Goal: Task Accomplishment & Management: Manage account settings

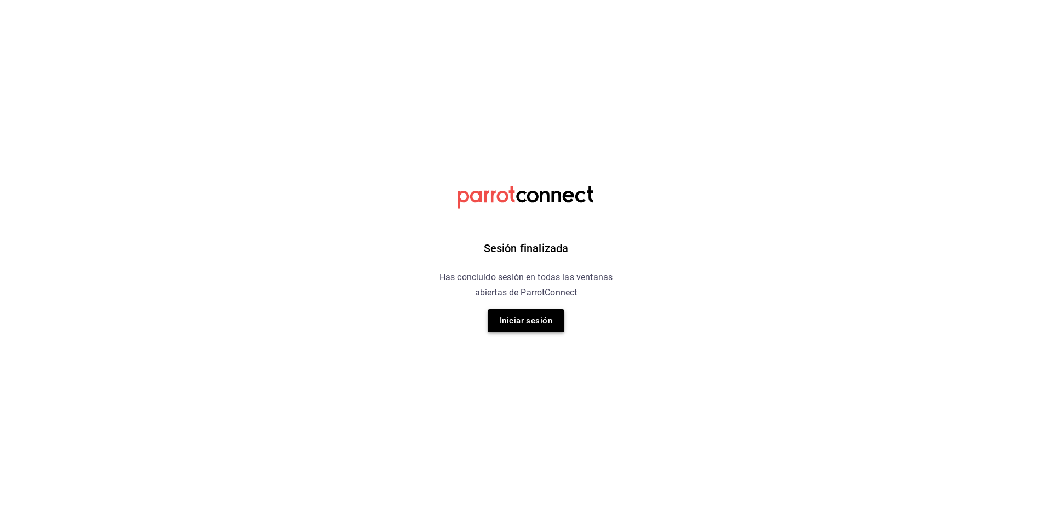
click at [538, 329] on button "Iniciar sesión" at bounding box center [526, 320] width 77 height 23
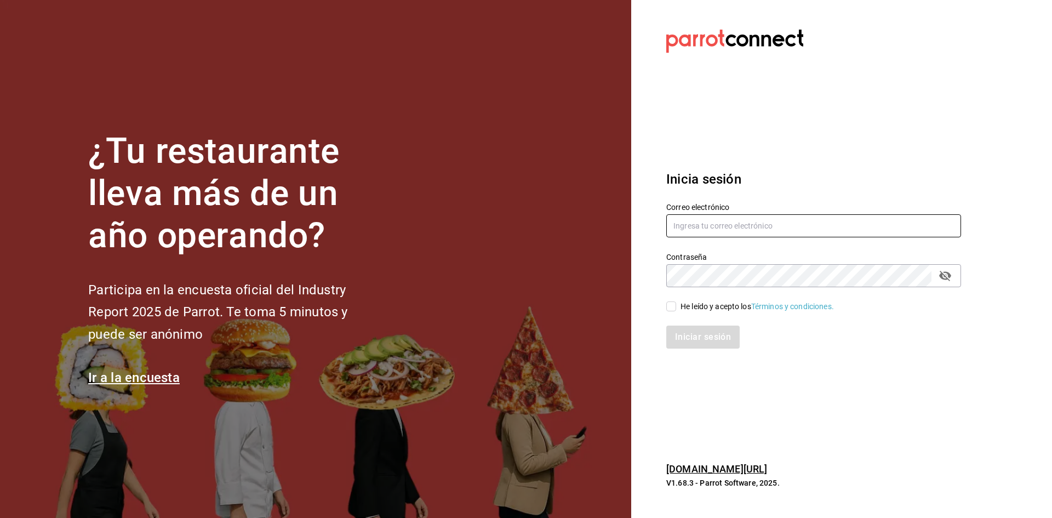
type input "ad1401cafe@gmail.com"
click at [667, 304] on input "He leído y acepto los Términos y condiciones." at bounding box center [671, 306] width 10 height 10
checkbox input "true"
click at [732, 338] on button "Iniciar sesión" at bounding box center [703, 336] width 75 height 23
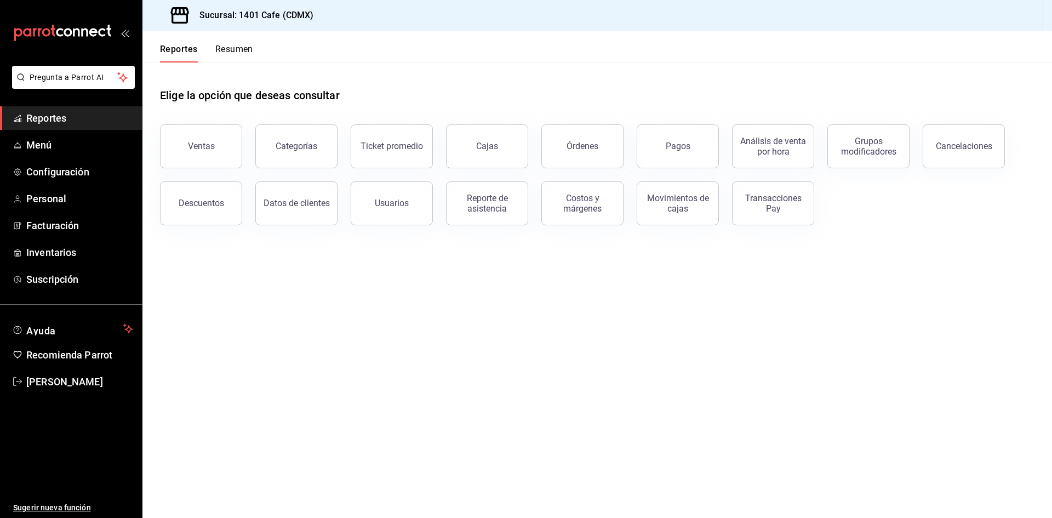
click at [239, 56] on button "Resumen" at bounding box center [234, 53] width 38 height 19
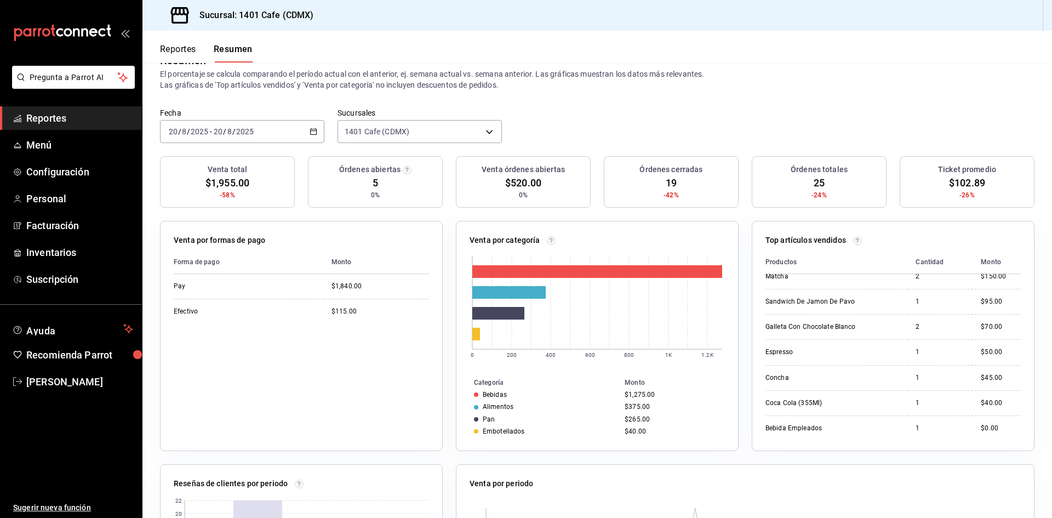
scroll to position [165, 0]
click at [978, 373] on td "$45.00" at bounding box center [996, 374] width 49 height 25
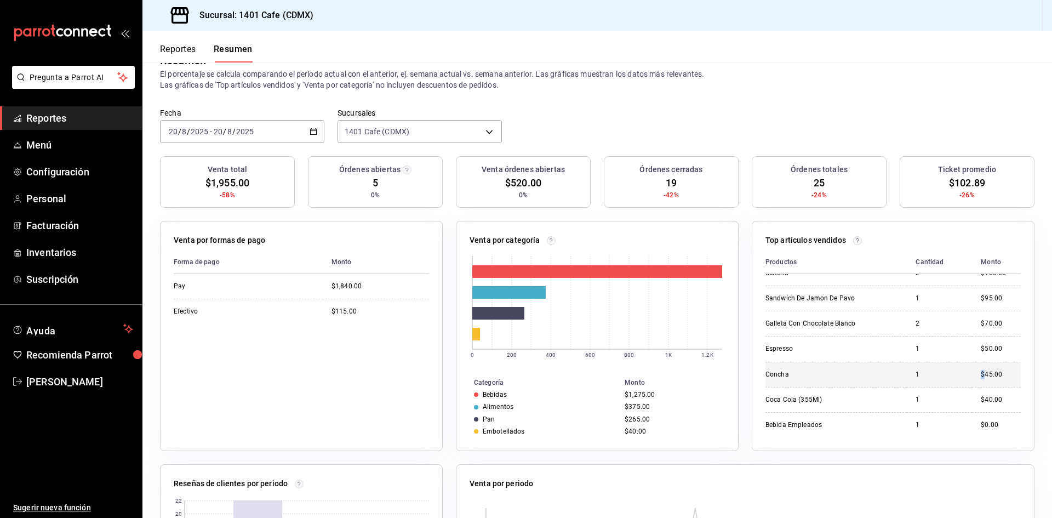
click at [978, 373] on td "$45.00" at bounding box center [996, 374] width 49 height 25
click at [876, 136] on div "Fecha [DATE] [DATE] - [DATE] [DATE] Sucursales 1401 Cafe (CDMX) [object Object]" at bounding box center [597, 132] width 910 height 48
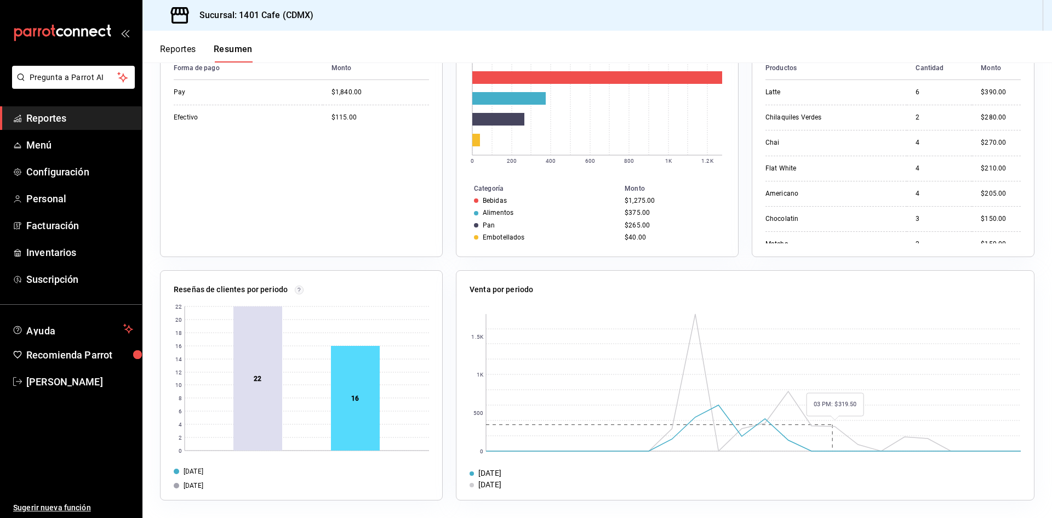
scroll to position [0, 0]
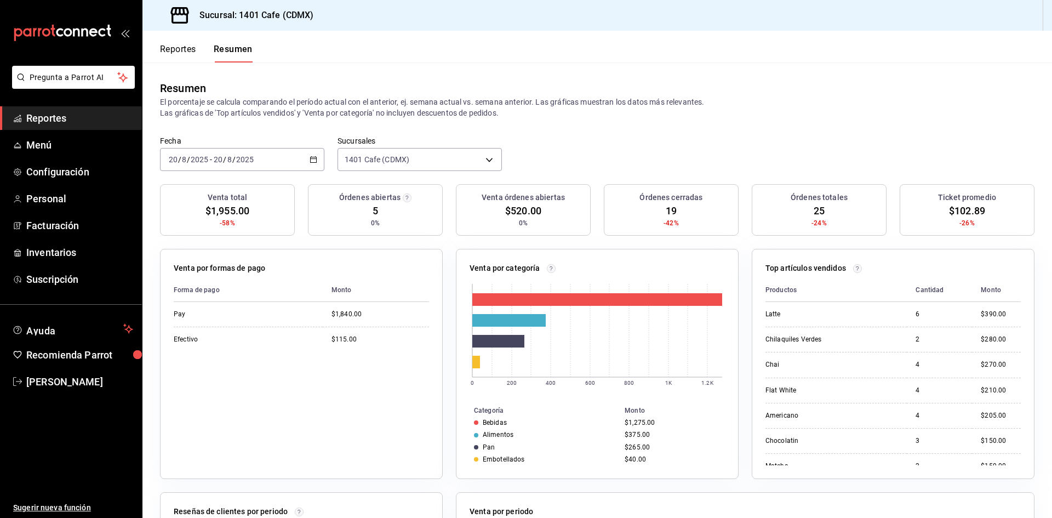
click at [843, 107] on p "El porcentaje se calcula comparando el período actual con el anterior, ej. sema…" at bounding box center [597, 107] width 875 height 22
